Goal: Information Seeking & Learning: Learn about a topic

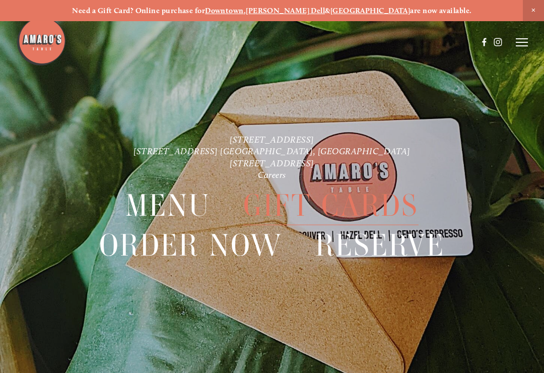
click at [186, 201] on span "Menu" at bounding box center [167, 205] width 85 height 39
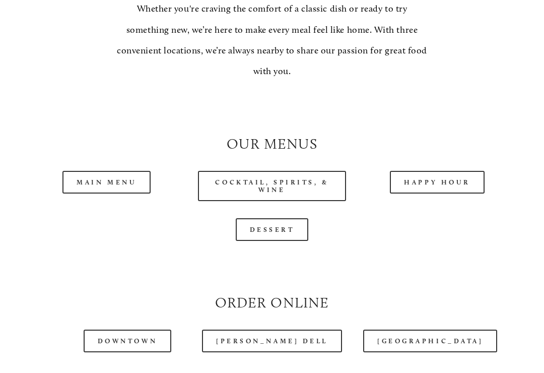
scroll to position [777, 0]
click at [126, 329] on link "Downtown" at bounding box center [128, 340] width 88 height 23
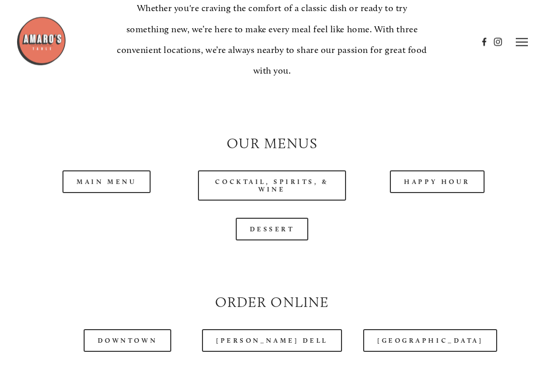
scroll to position [0, 0]
